Goal: Transaction & Acquisition: Purchase product/service

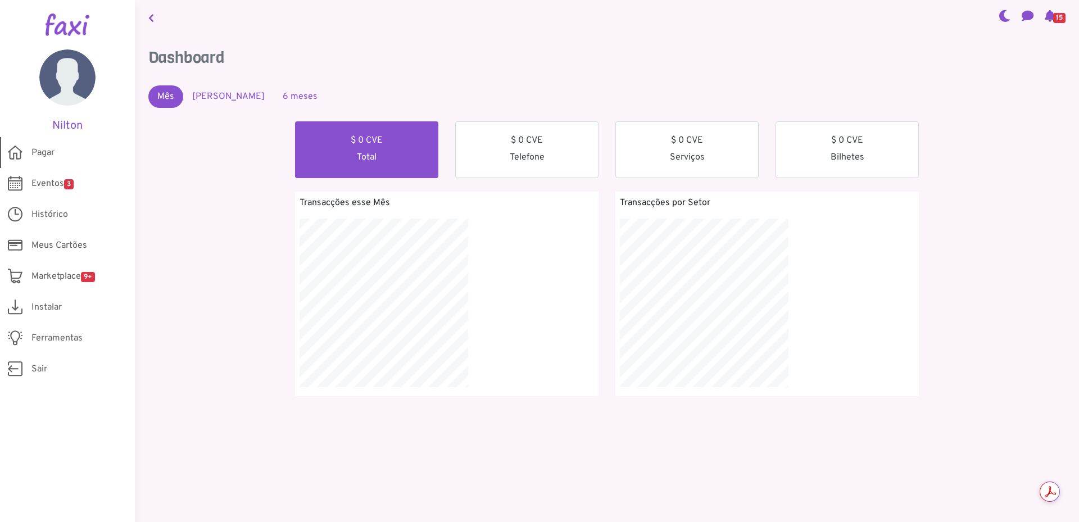
click at [42, 152] on span "Pagar" at bounding box center [42, 152] width 23 height 13
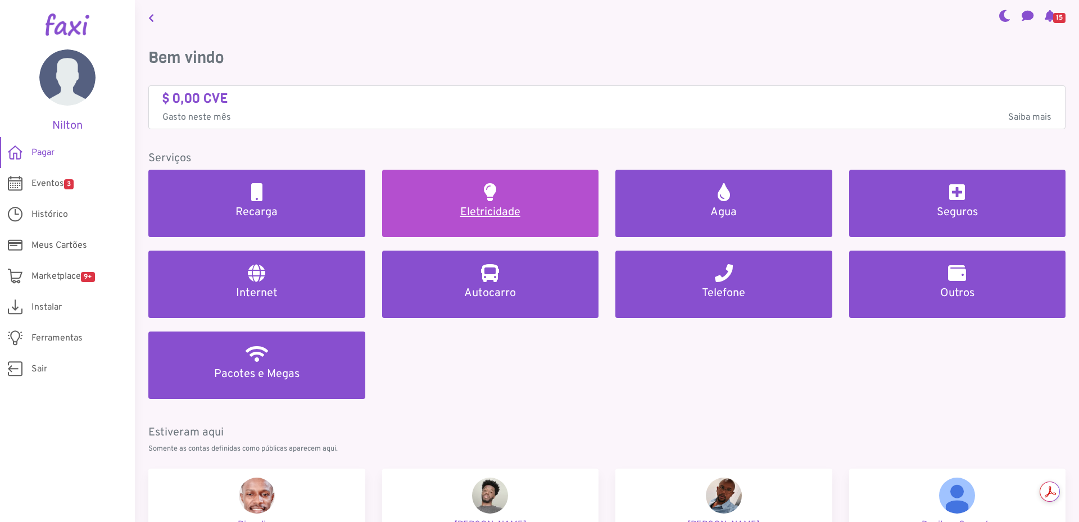
click at [526, 210] on h5 "Eletricidade" at bounding box center [491, 212] width 190 height 13
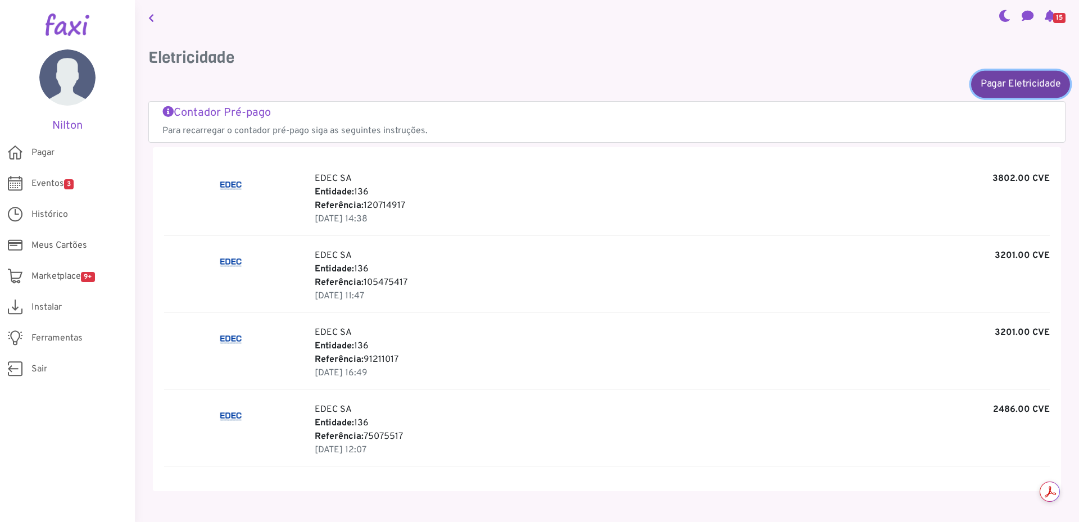
click at [1014, 88] on link "Pagar Eletricidade" at bounding box center [1020, 83] width 99 height 27
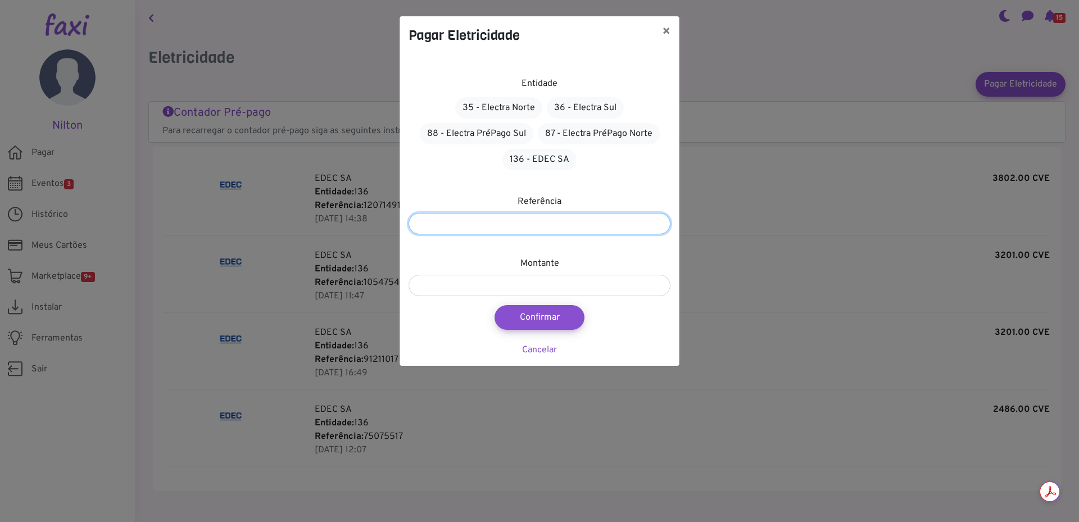
click at [484, 224] on input "number" at bounding box center [540, 223] width 262 height 21
click at [531, 157] on link "136 - EDEC SA" at bounding box center [539, 159] width 74 height 21
click at [468, 224] on input "number" at bounding box center [540, 222] width 262 height 21
type input "*********"
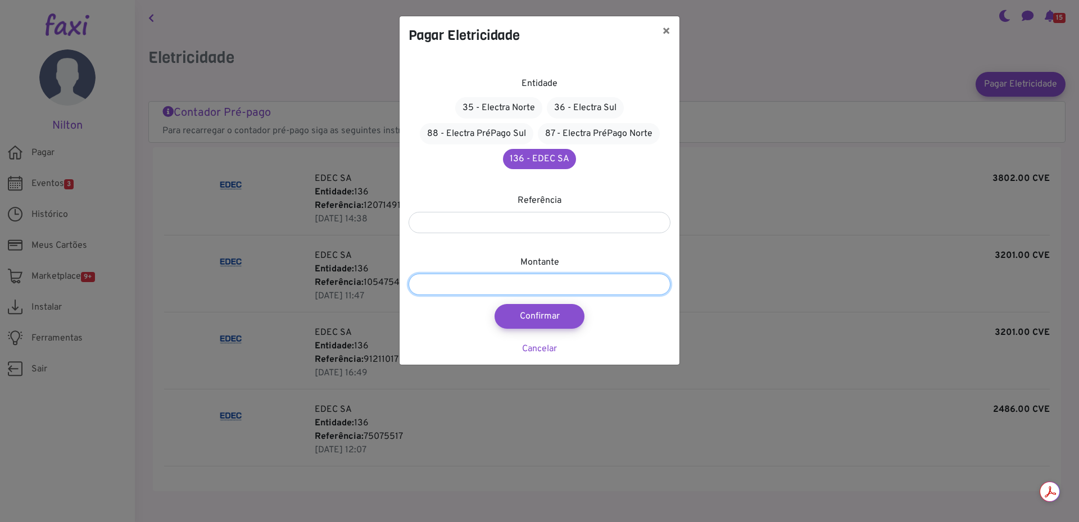
click at [474, 289] on input "number" at bounding box center [540, 284] width 262 height 21
type input "****"
click at [538, 319] on button "Confirmar" at bounding box center [539, 316] width 99 height 27
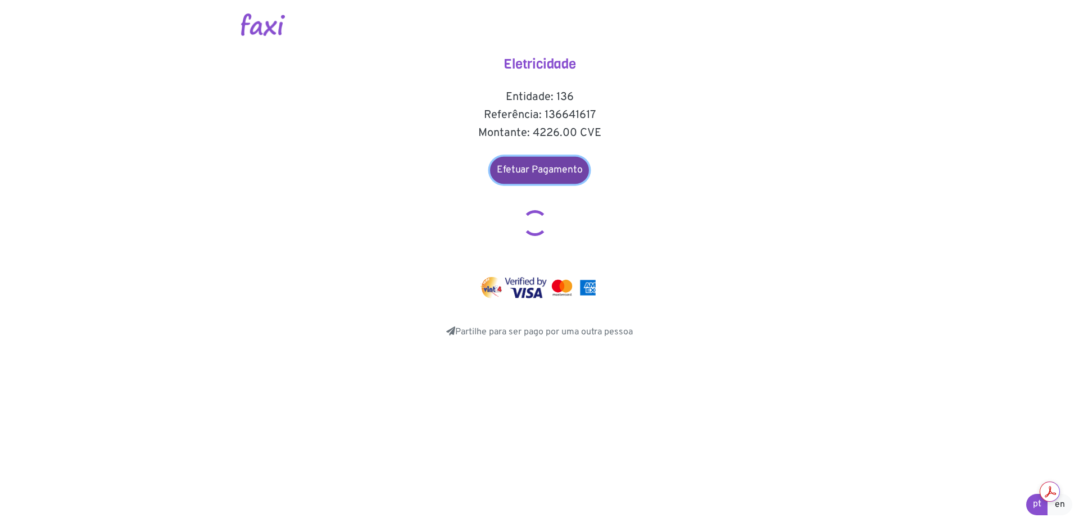
click at [542, 172] on link "Efetuar Pagamento" at bounding box center [539, 170] width 99 height 27
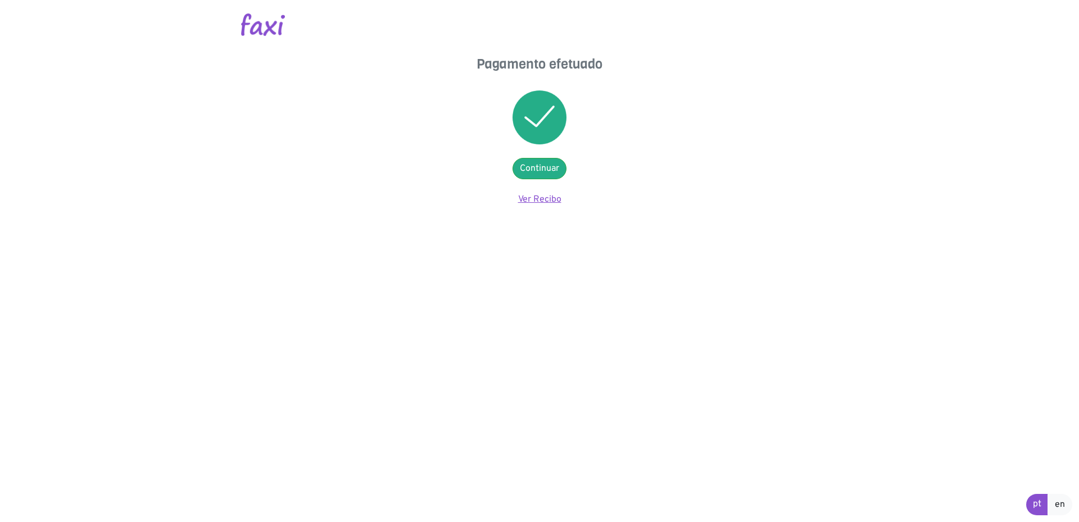
click at [531, 199] on link "Ver Recibo" at bounding box center [539, 199] width 43 height 11
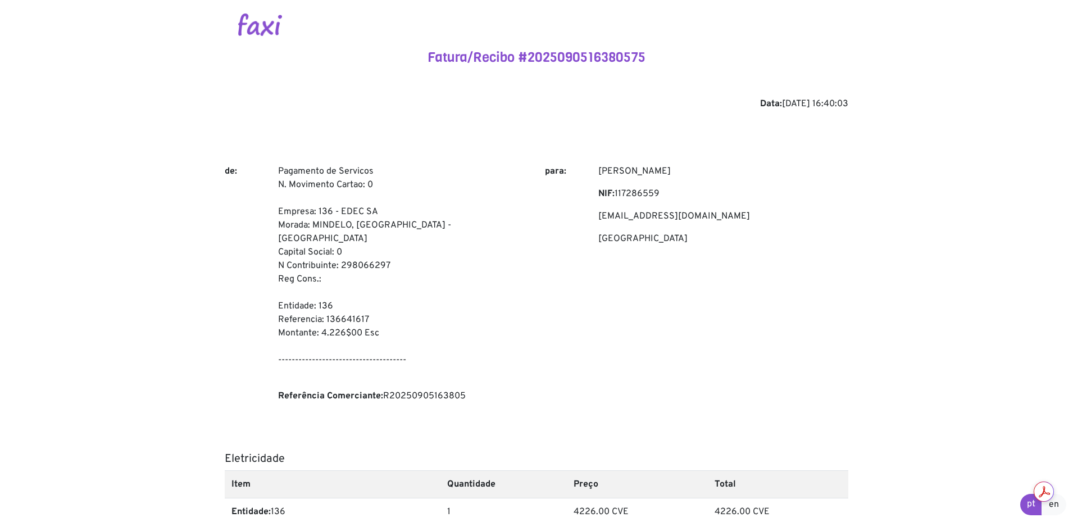
click at [536, 226] on div "Pagamento de Servicos N. Movimento Cartao: 0 Empresa: 136 - EDEC SA [GEOGRAPHIC…" at bounding box center [403, 288] width 267 height 247
click at [650, 164] on div "Fatura/Recibo #2025090516380575 Data: 2025-09-05 16:40:03 de: Pagamento de Serv…" at bounding box center [537, 390] width 624 height 683
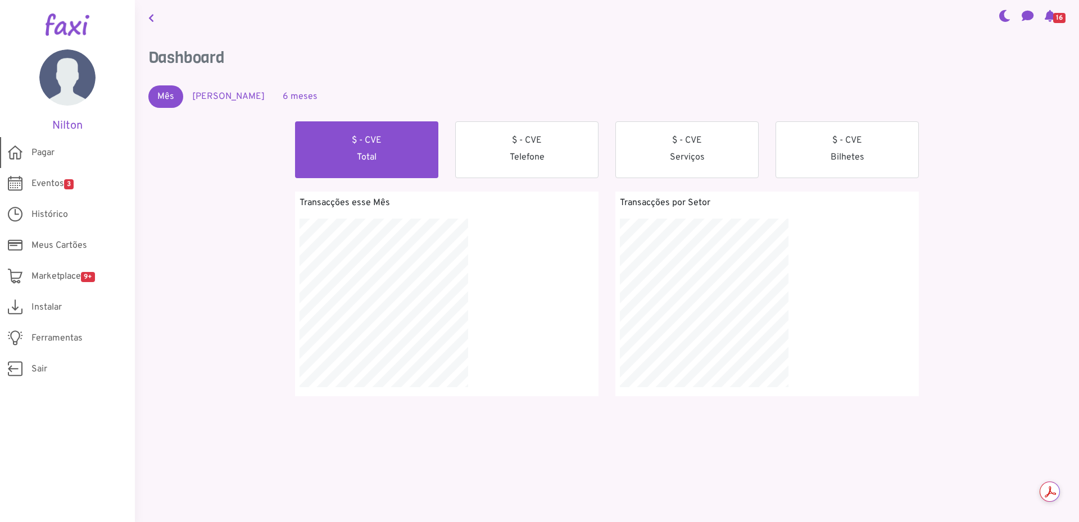
click at [44, 154] on span "Pagar" at bounding box center [42, 152] width 23 height 13
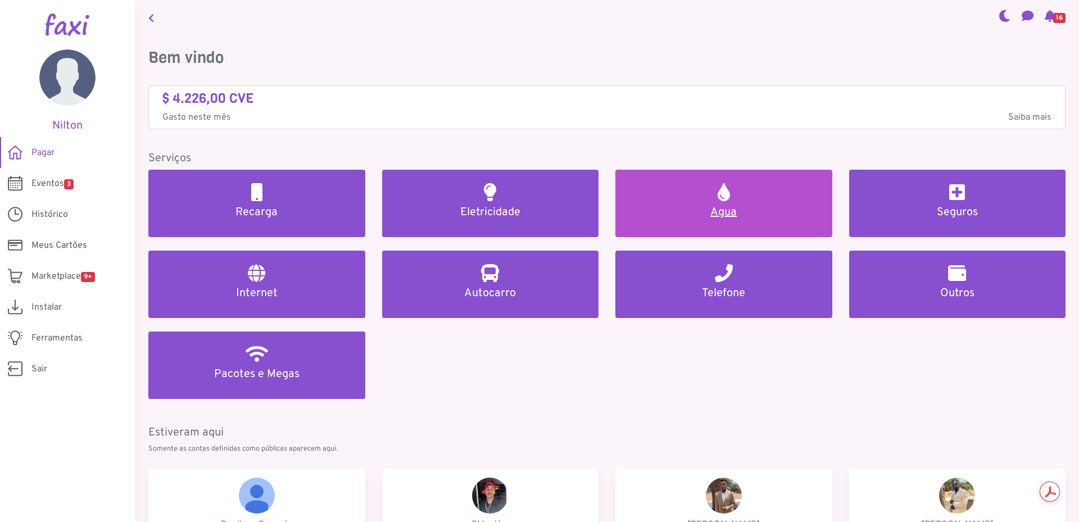
click at [711, 215] on h5 "Agua" at bounding box center [724, 212] width 190 height 13
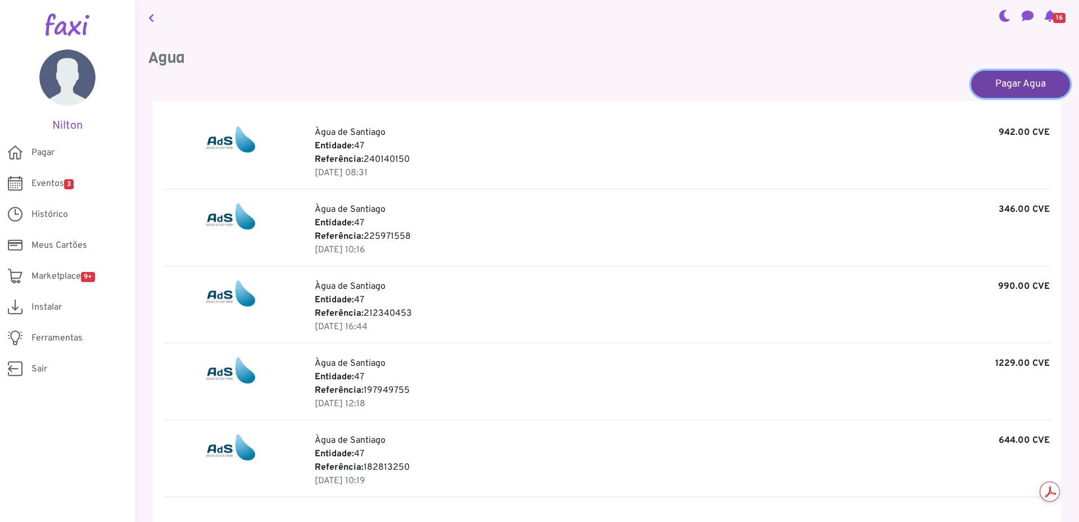
click at [1026, 83] on link "Pagar Agua" at bounding box center [1020, 83] width 99 height 27
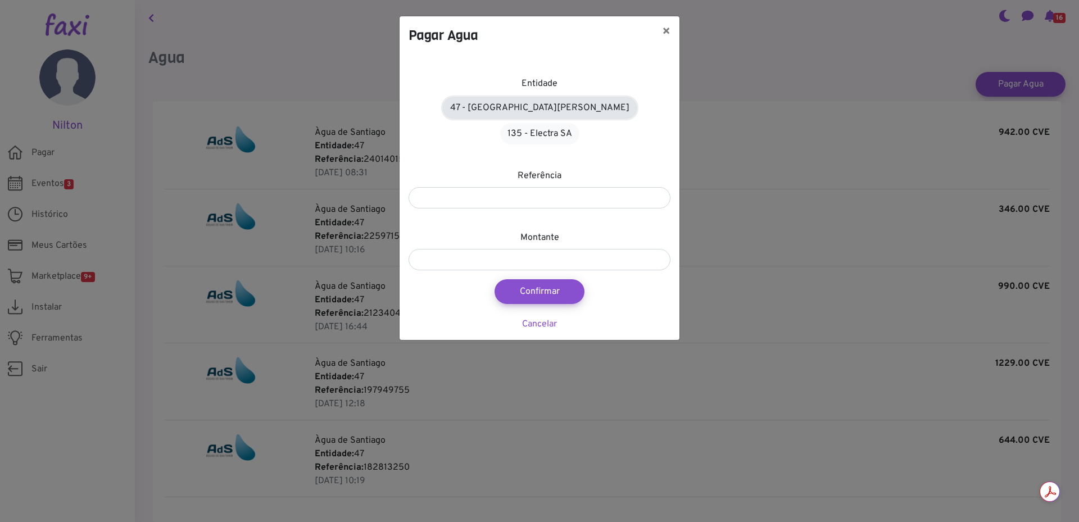
click at [484, 109] on link "47 - Àgua de Santiago" at bounding box center [540, 107] width 194 height 21
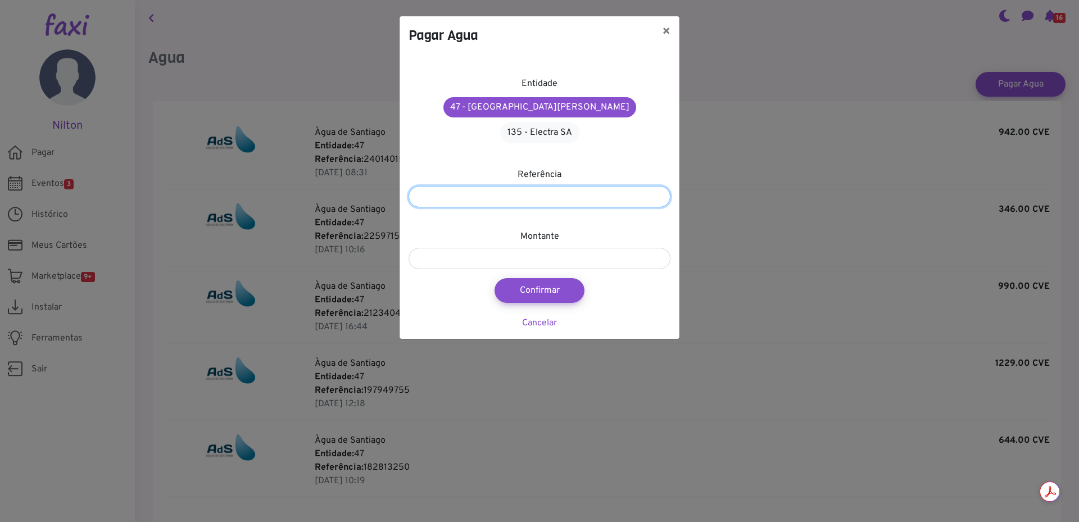
click at [477, 186] on input "number" at bounding box center [540, 196] width 262 height 21
type input "*********"
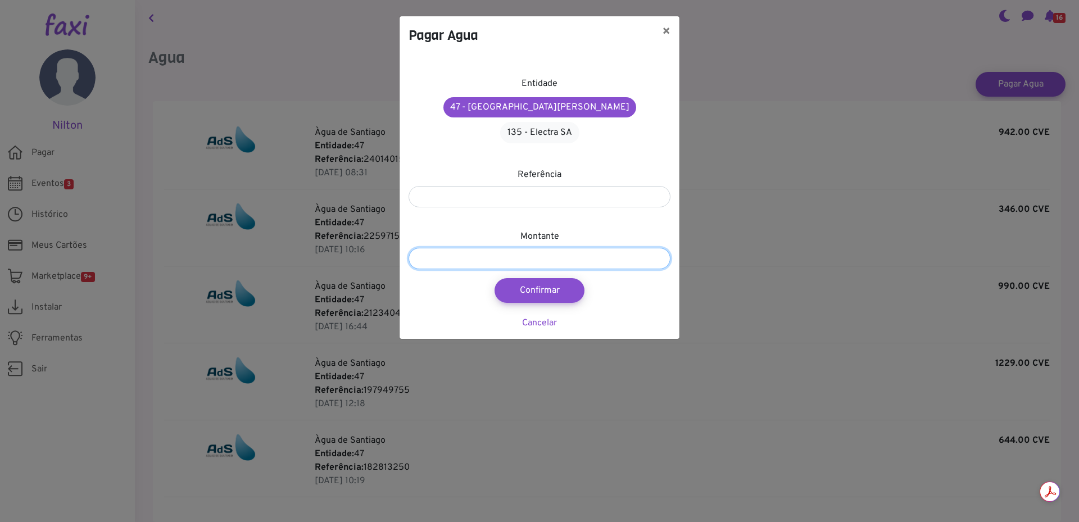
click at [488, 248] on input "number" at bounding box center [540, 258] width 262 height 21
type input "***"
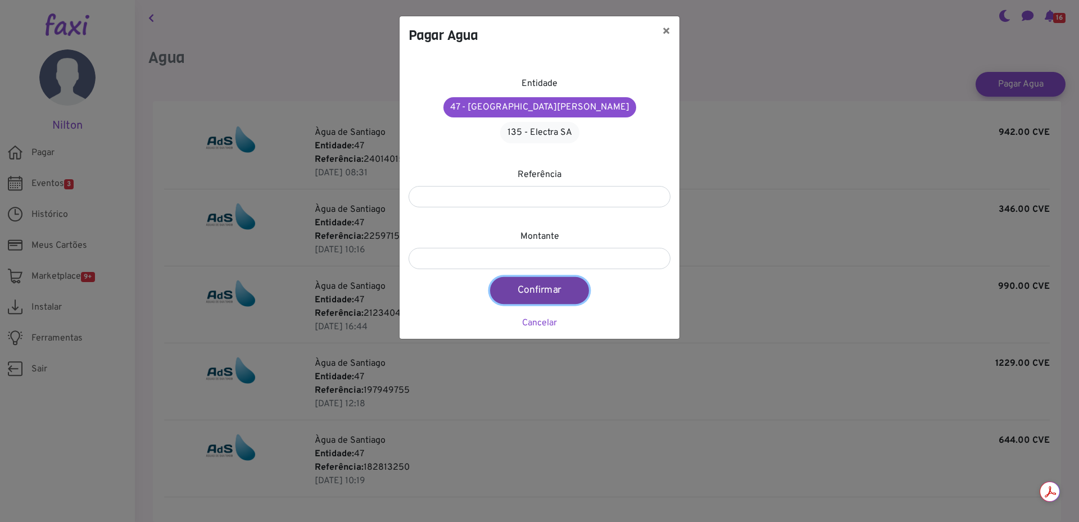
click at [531, 277] on button "Confirmar" at bounding box center [539, 290] width 99 height 27
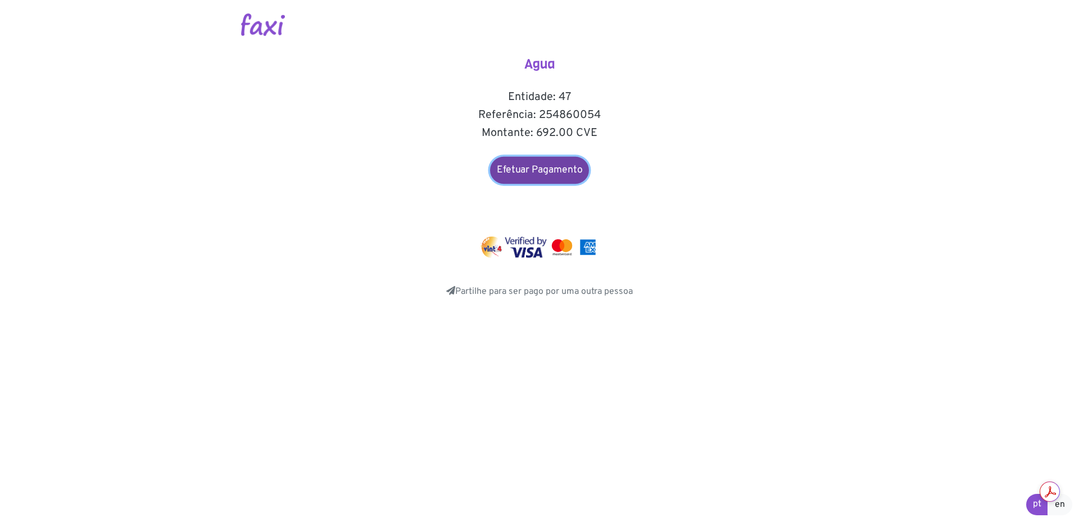
click at [547, 170] on link "Efetuar Pagamento" at bounding box center [539, 170] width 99 height 27
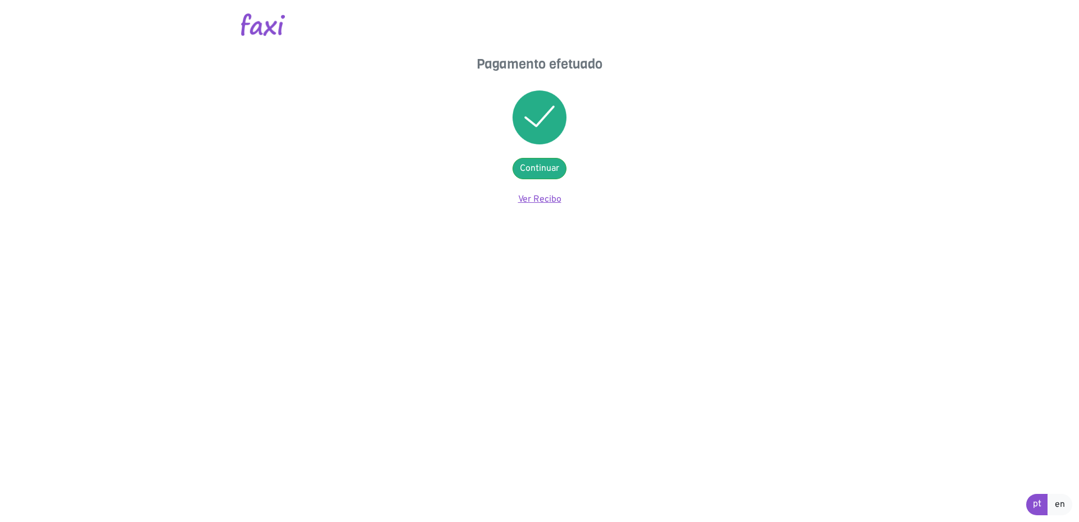
click at [525, 199] on link "Ver Recibo" at bounding box center [539, 199] width 43 height 11
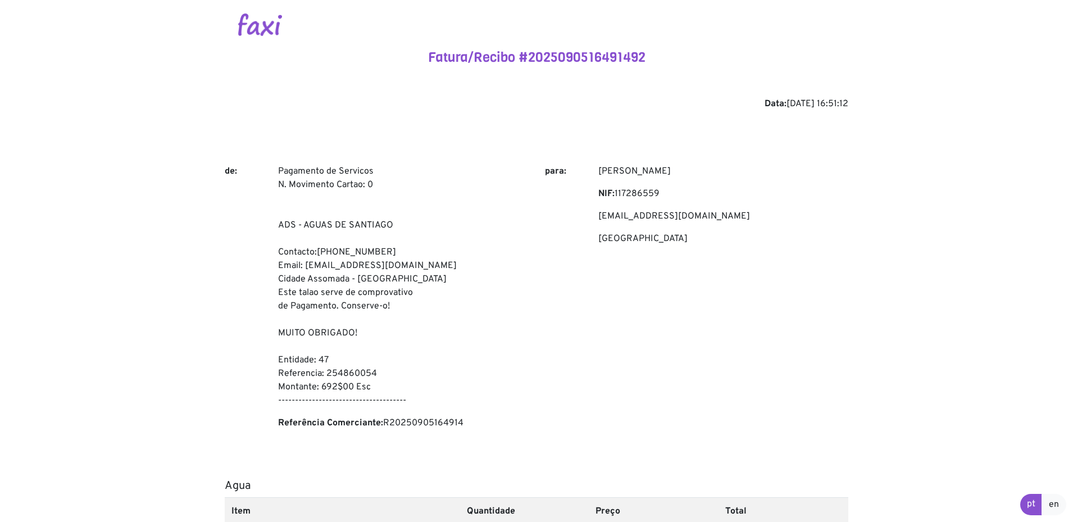
click at [504, 121] on div "Fatura/Recibo #2025090516491492 Data: [DATE] 16:51:12 de: Pagamento de Servicos…" at bounding box center [537, 404] width 624 height 710
click at [484, 161] on div "Fatura/Recibo #2025090516491492 Data: [DATE] 16:51:12 de: Pagamento de Servicos…" at bounding box center [537, 404] width 624 height 710
